Goal: Transaction & Acquisition: Purchase product/service

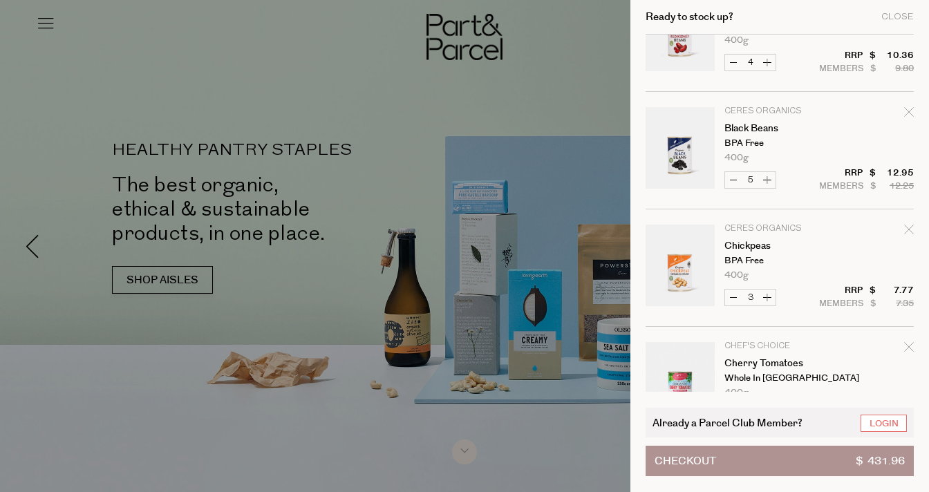
scroll to position [1123, 0]
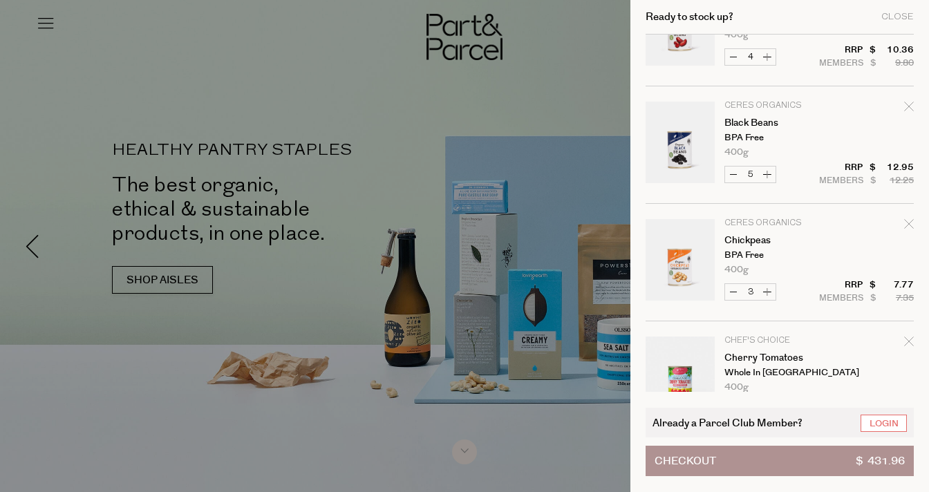
click at [905, 225] on icon "Remove Chickpeas" at bounding box center [908, 223] width 9 height 9
type input "Add Membership"
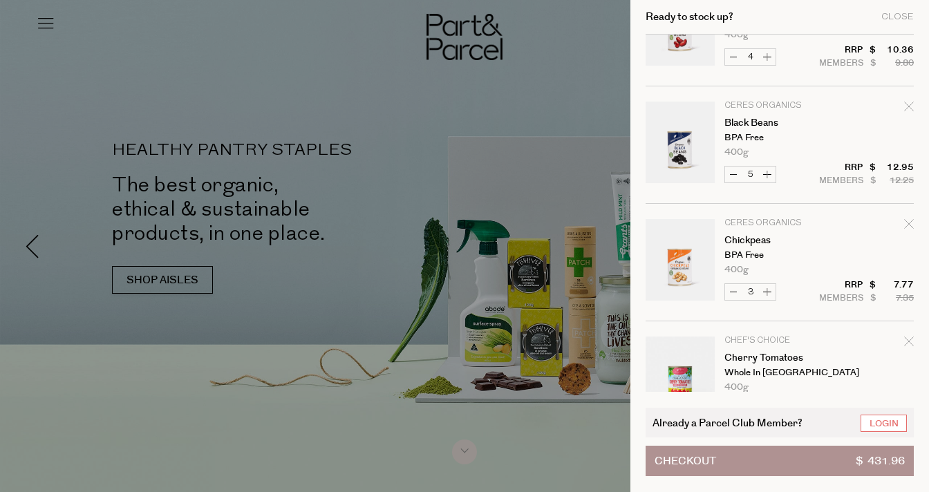
click at [733, 292] on button "Decrease Chickpeas" at bounding box center [733, 292] width 17 height 16
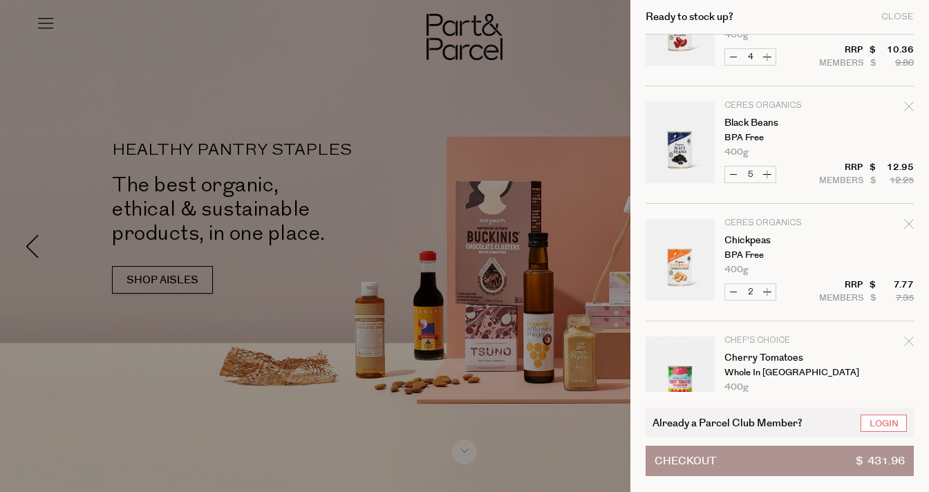
click at [733, 292] on button "Decrease Chickpeas" at bounding box center [733, 292] width 17 height 16
click at [734, 292] on button "Decrease Chickpeas" at bounding box center [733, 292] width 17 height 16
type input "0"
click at [906, 223] on icon "Remove Chickpeas" at bounding box center [908, 223] width 9 height 9
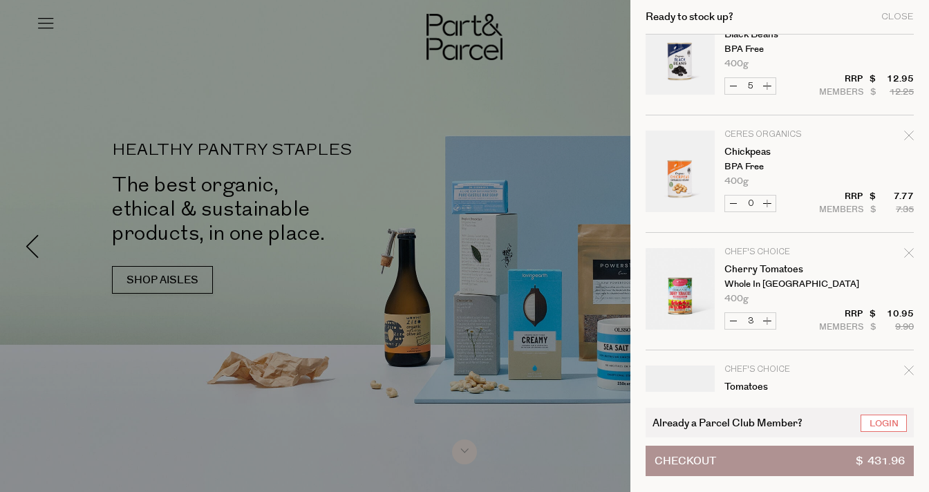
scroll to position [1219, 0]
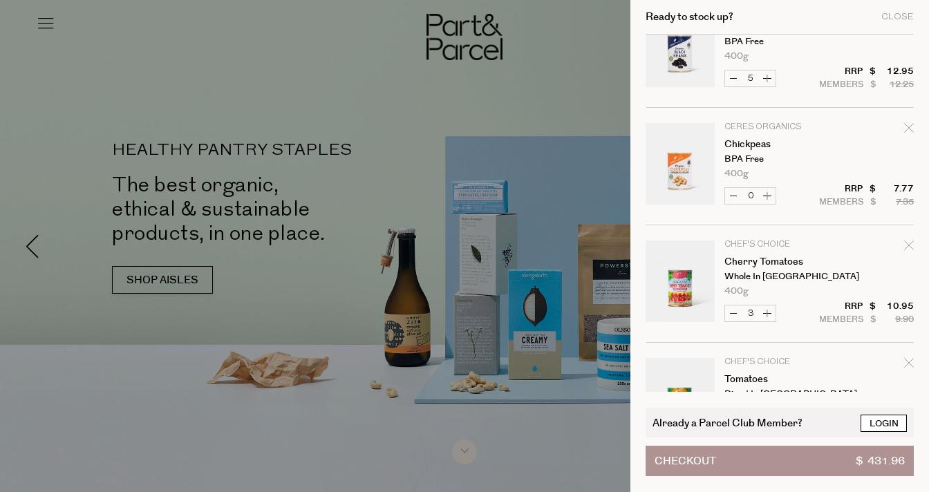
click at [884, 421] on link "Login" at bounding box center [883, 423] width 46 height 17
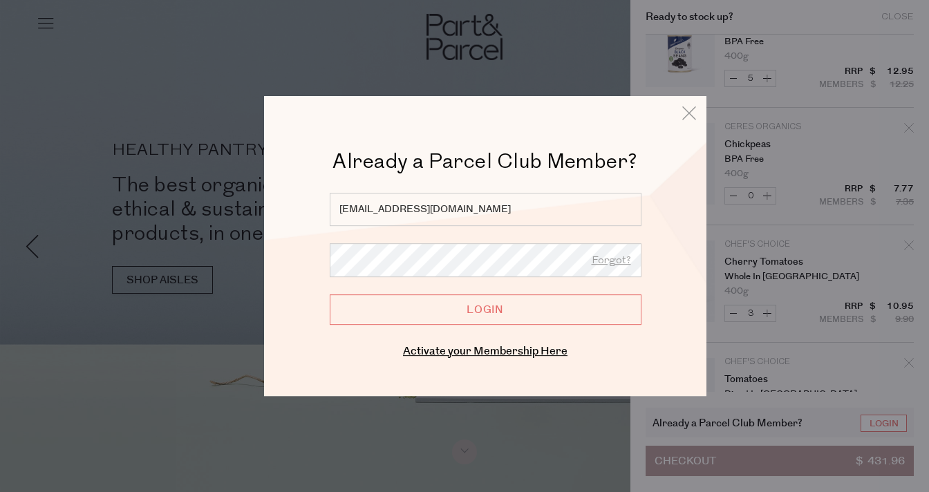
click at [493, 329] on div "Already a Member? Login. Forgot? dottiwt@gmail.com Forgot? Login Enter your ema…" at bounding box center [484, 277] width 373 height 169
click at [493, 319] on input "Login" at bounding box center [486, 309] width 312 height 30
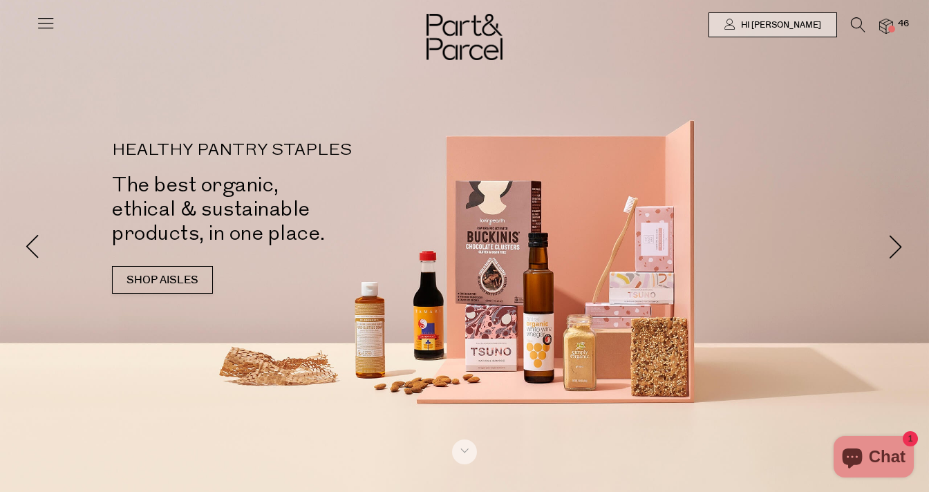
click at [885, 26] on img at bounding box center [886, 27] width 14 height 16
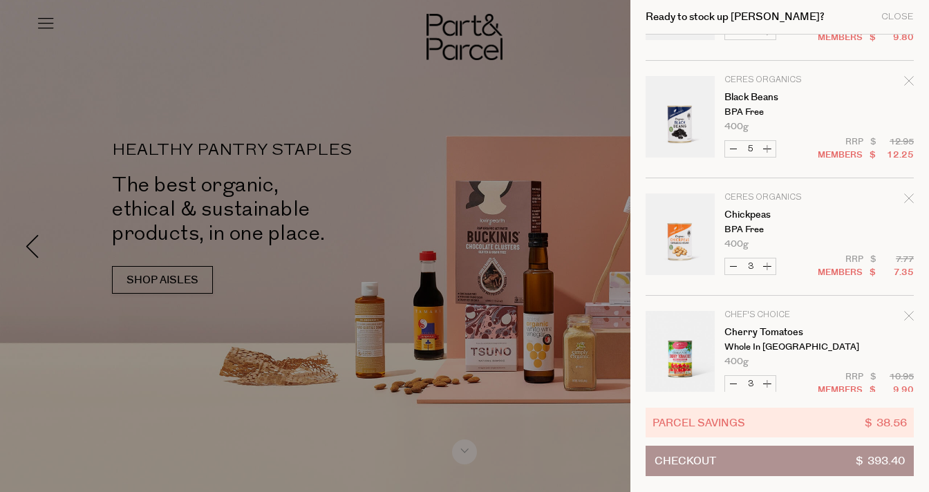
scroll to position [1157, 0]
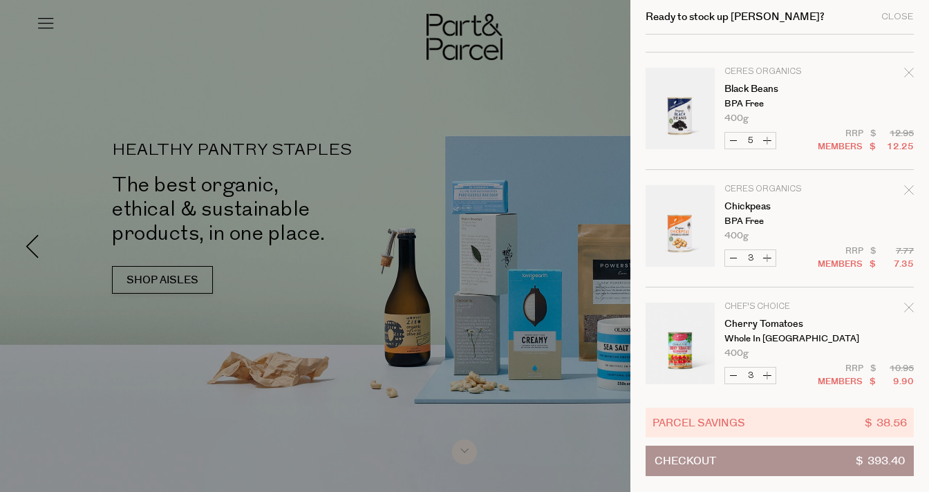
click at [904, 189] on icon "Remove Chickpeas" at bounding box center [909, 190] width 10 height 10
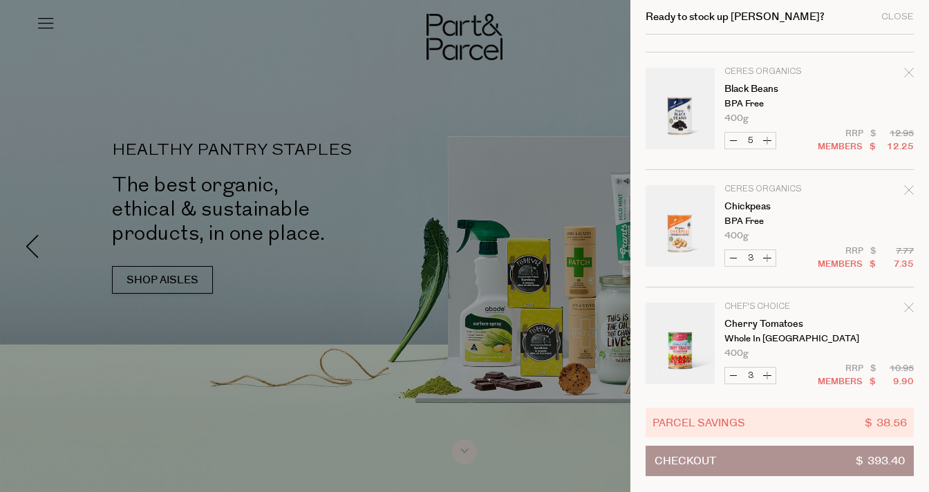
click at [734, 259] on button "Decrease Chickpeas" at bounding box center [733, 258] width 17 height 16
click at [734, 258] on button "Decrease Chickpeas" at bounding box center [733, 258] width 17 height 16
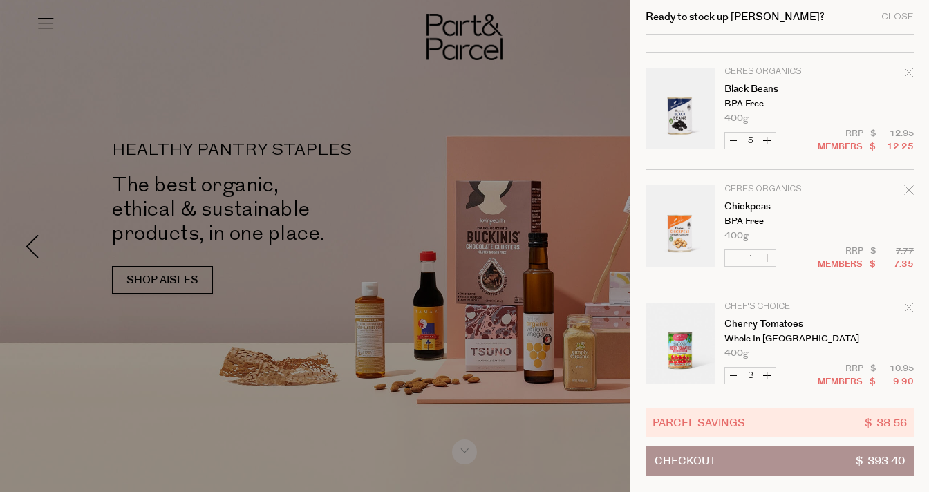
click at [734, 259] on button "Decrease Chickpeas" at bounding box center [733, 258] width 17 height 16
type input "0"
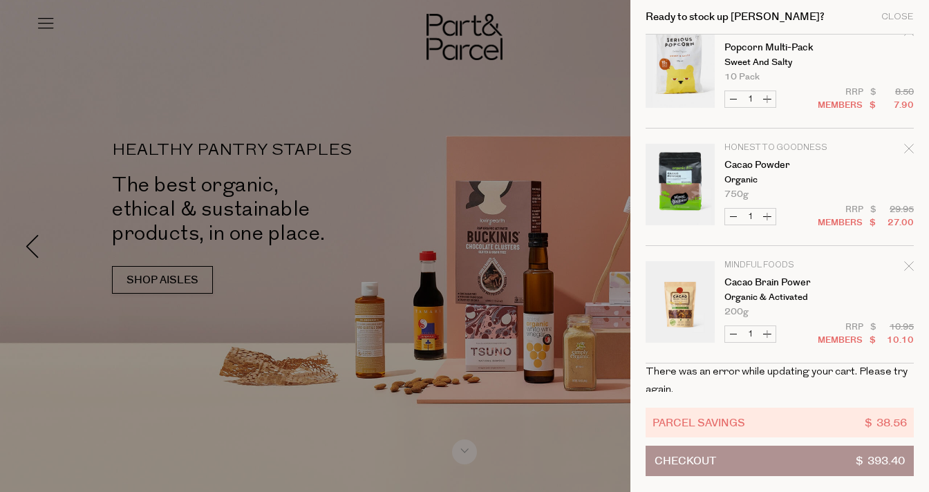
scroll to position [3319, 0]
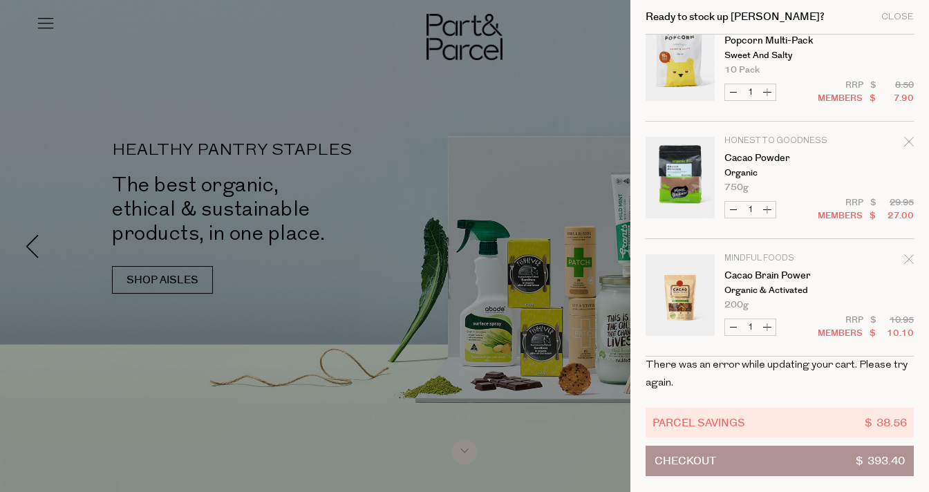
click at [689, 296] on link "Your cart" at bounding box center [679, 297] width 69 height 86
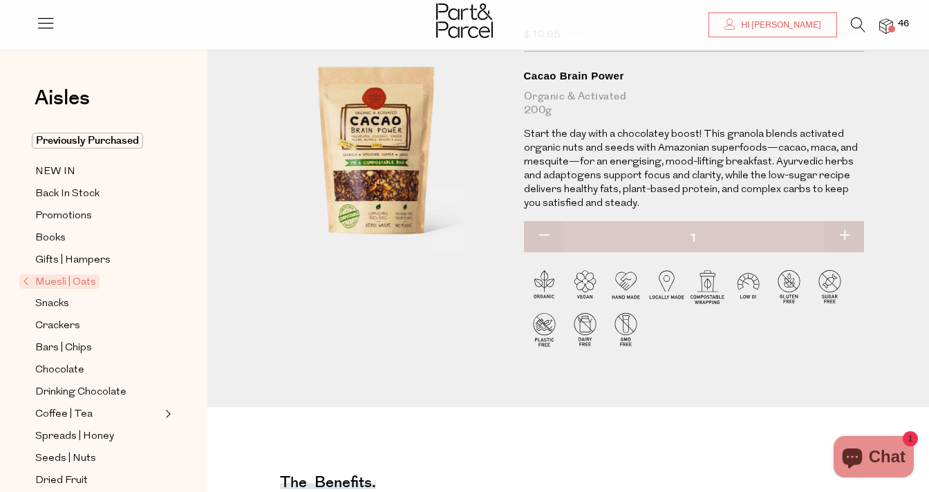
scroll to position [96, 0]
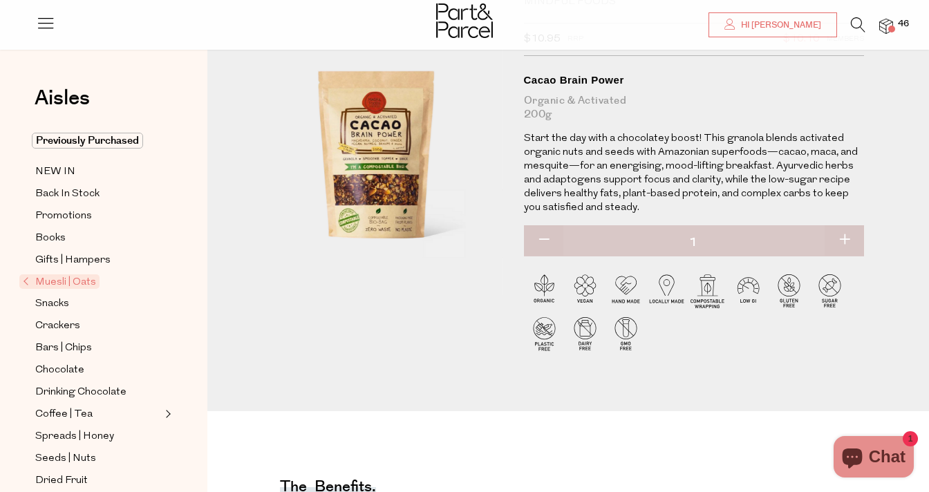
click at [887, 19] on img at bounding box center [886, 27] width 14 height 16
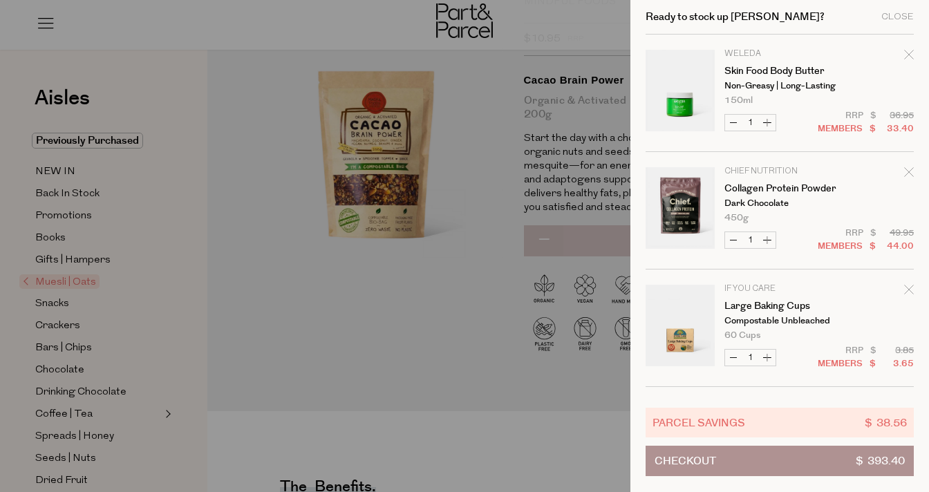
click at [733, 459] on button "Checkout $ 393.40" at bounding box center [779, 461] width 268 height 30
